Goal: Transaction & Acquisition: Purchase product/service

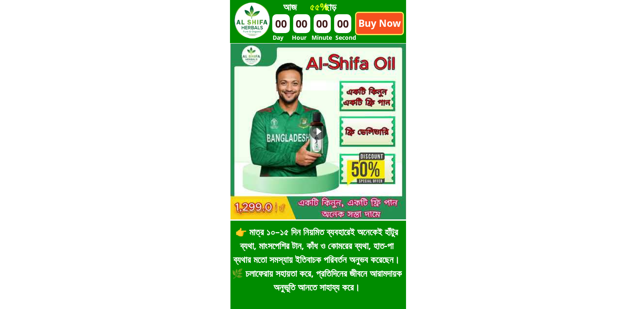
click at [371, 20] on div "Nội [PERSON_NAME] cột [Title] Nội [PERSON_NAME] cột [Content] Nội [PERSON_NAME]…" at bounding box center [318, 17] width 111 height 26
type input "[PERSON_NAME] [PERSON_NAME] [PERSON_NAME]"
type input "Goalpara [GEOGRAPHIC_DATA]"
type input "01829455844"
click at [376, 24] on p "Buy Now" at bounding box center [379, 23] width 46 height 21
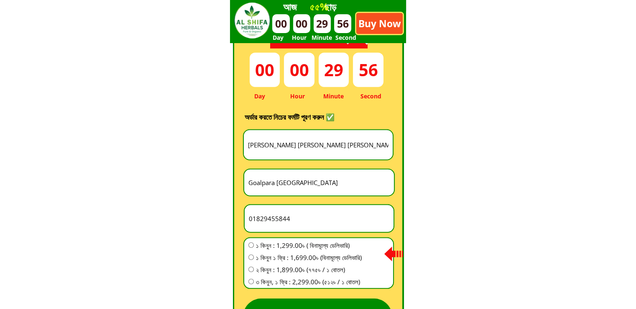
scroll to position [2329, 0]
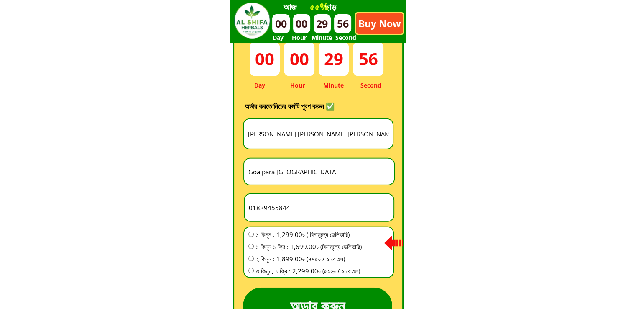
click at [333, 132] on input "[PERSON_NAME] [PERSON_NAME] [PERSON_NAME]" at bounding box center [318, 134] width 145 height 30
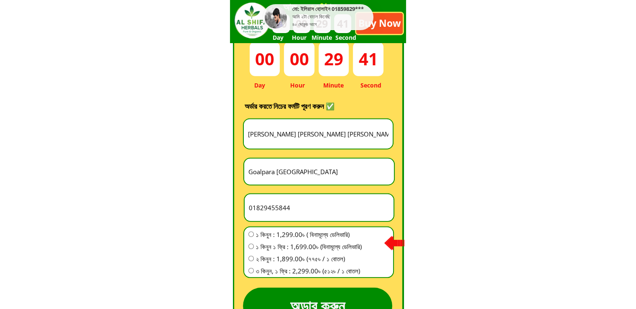
paste input "সুরাইয়া [DEMOGRAPHIC_DATA] ( রোজ)"
type input "সুরাইয়া [DEMOGRAPHIC_DATA] ( রোজ)"
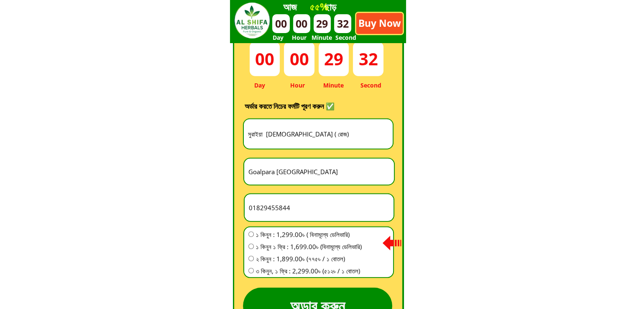
click at [348, 176] on input "Goalpara [GEOGRAPHIC_DATA]" at bounding box center [319, 172] width 146 height 26
paste input "তালাইমারি প্রফেসর পাড়া বোয়ালিয়া [GEOGRAPHIC_DATA] ৫১৪/ ১ এই ঠিকানাই আসবে"
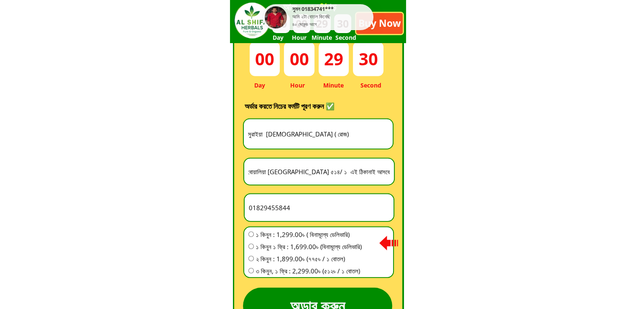
type input "তালাইমারি প্রফেসর পাড়া বোয়ালিয়া [GEOGRAPHIC_DATA] ৫১৪/ ১ এই ঠিকানাই আসবে"
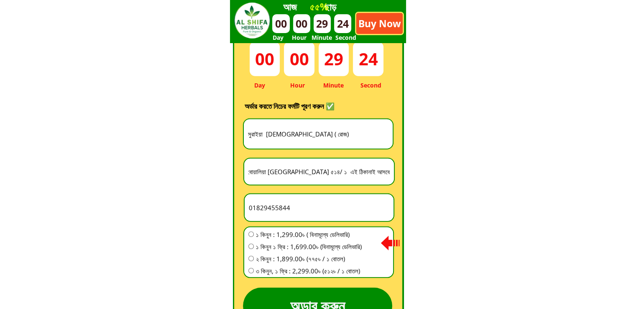
scroll to position [0, 0]
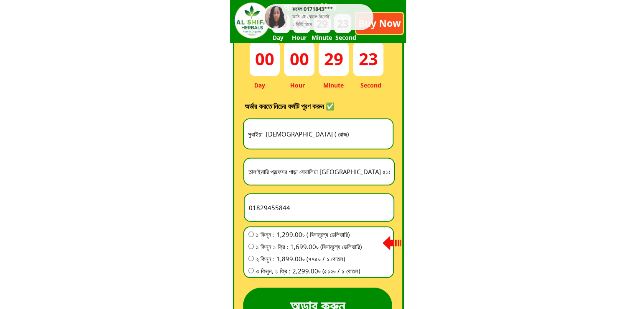
click at [312, 195] on input "01829455844" at bounding box center [319, 207] width 145 height 27
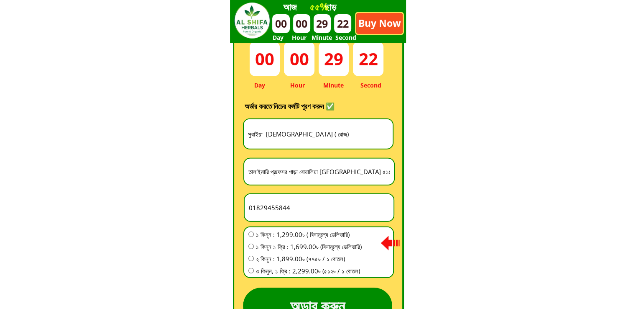
paste input "674057866"
type input "01674057866"
click at [304, 245] on span "১ কিনুন ১ ফ্রি : 1,699.00৳ (বিনামূল্যে ডেলিভারি)" at bounding box center [309, 246] width 106 height 10
radio input "true"
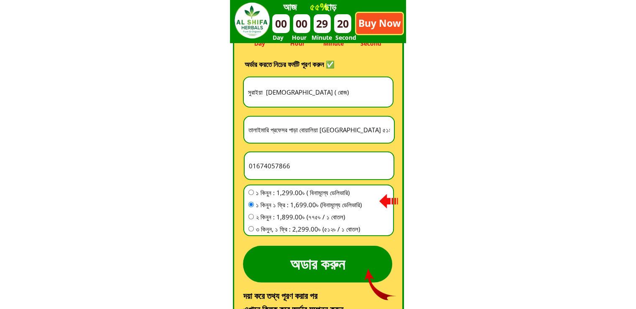
click at [313, 260] on p "অডার করুন" at bounding box center [317, 264] width 149 height 37
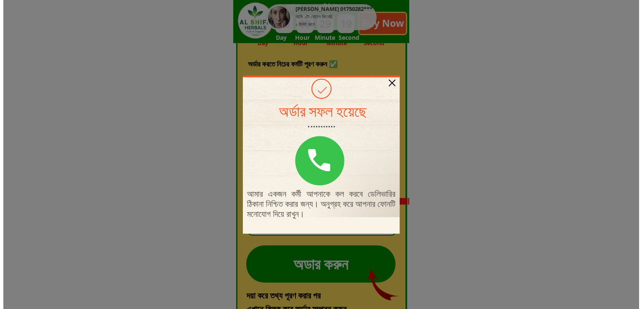
scroll to position [0, 0]
